Goal: Find specific page/section: Find specific page/section

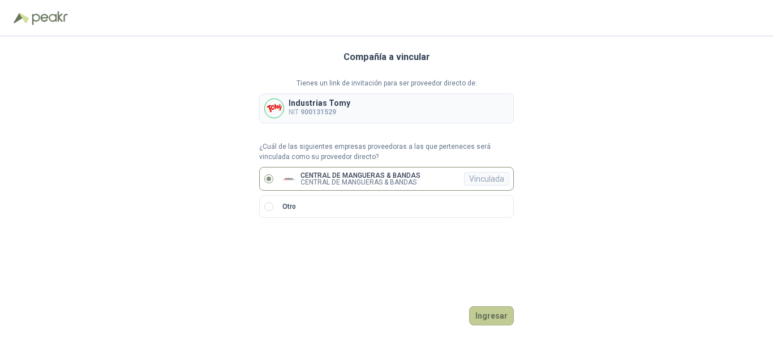
click at [491, 314] on button "Ingresar" at bounding box center [491, 315] width 45 height 19
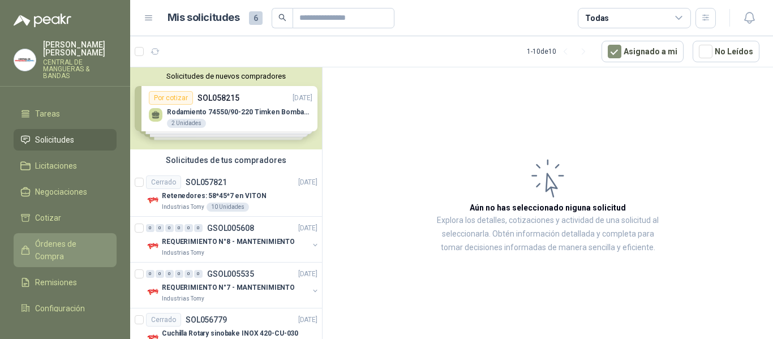
scroll to position [57, 0]
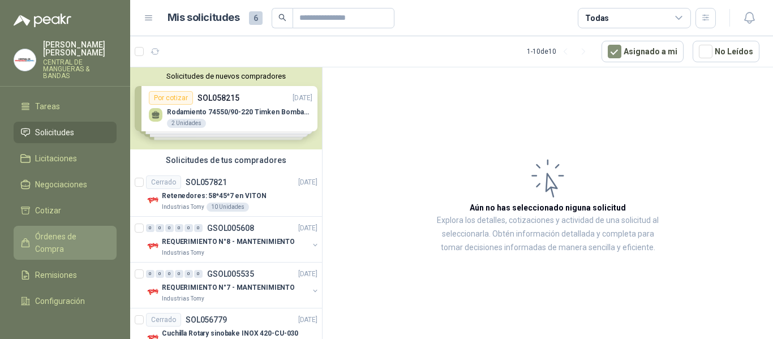
click at [60, 245] on span "Órdenes de Compra" at bounding box center [70, 242] width 71 height 25
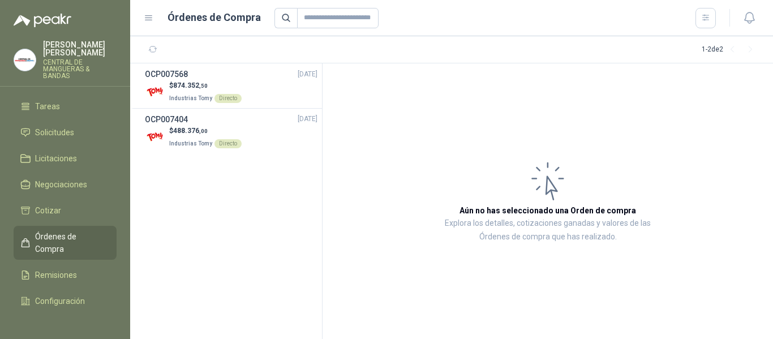
click at [46, 243] on span "Órdenes de Compra" at bounding box center [70, 242] width 71 height 25
click at [57, 242] on span "Órdenes de Compra" at bounding box center [70, 242] width 71 height 25
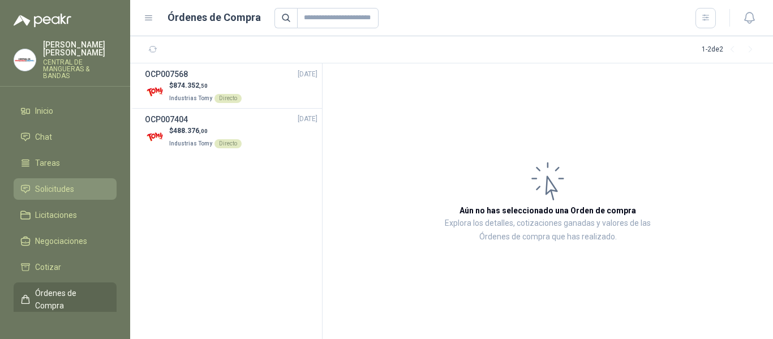
click at [72, 190] on span "Solicitudes" at bounding box center [54, 189] width 39 height 12
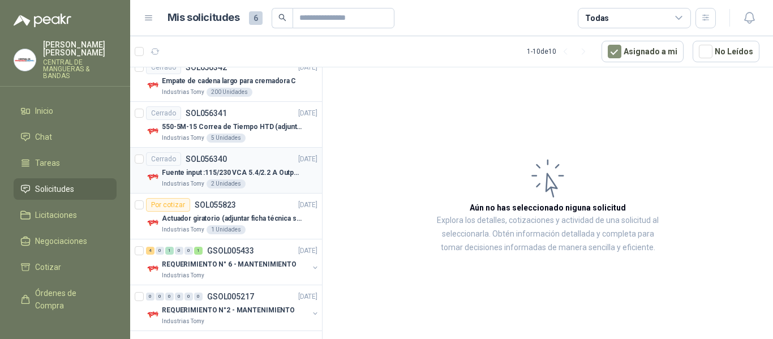
scroll to position [302, 0]
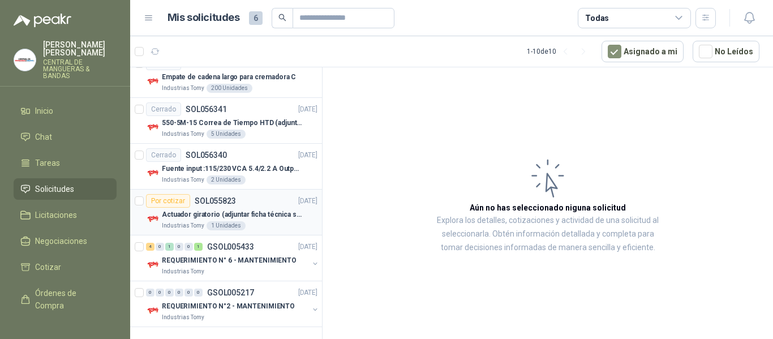
click at [219, 209] on p "Actuador giratorio (adjuntar ficha técnica si es diferente a festo)" at bounding box center [232, 214] width 141 height 11
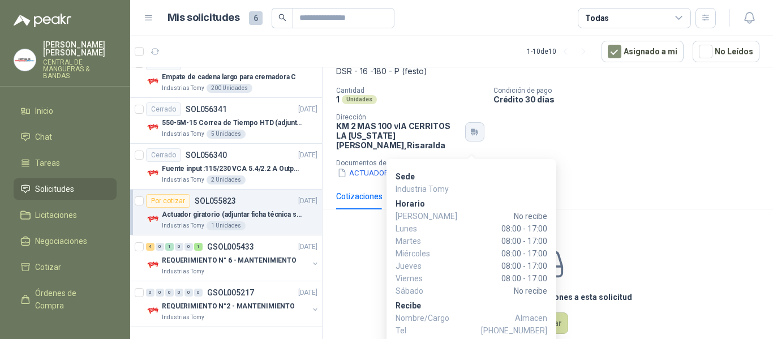
scroll to position [83, 0]
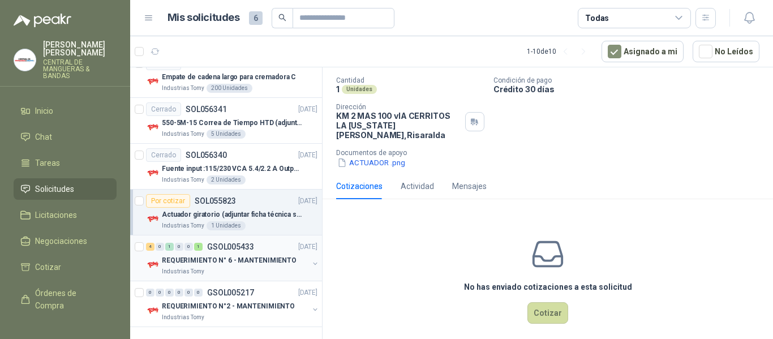
click at [252, 248] on p "GSOL005433" at bounding box center [230, 247] width 47 height 8
